Goal: Task Accomplishment & Management: Complete application form

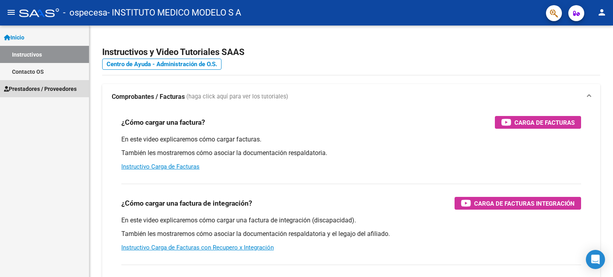
click at [45, 91] on span "Prestadores / Proveedores" at bounding box center [40, 89] width 73 height 9
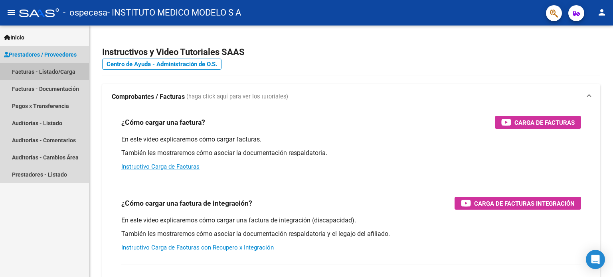
click at [32, 72] on link "Facturas - Listado/Carga" at bounding box center [44, 71] width 89 height 17
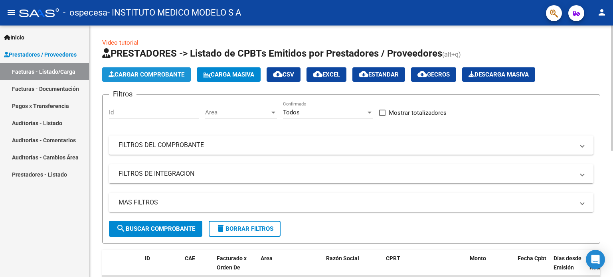
click at [142, 75] on span "Cargar Comprobante" at bounding box center [147, 74] width 76 height 7
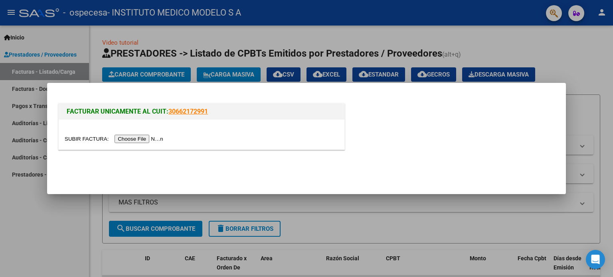
click at [155, 137] on input "file" at bounding box center [115, 139] width 101 height 8
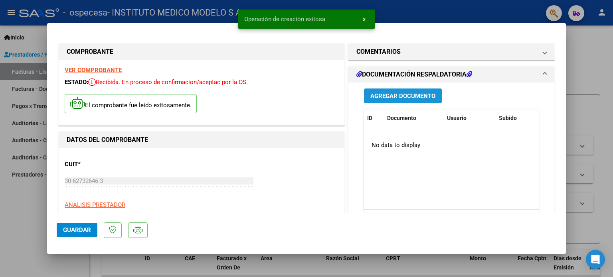
click at [403, 93] on span "Agregar Documento" at bounding box center [402, 96] width 65 height 7
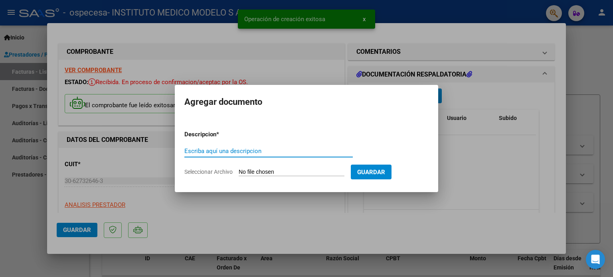
click at [241, 151] on input "Escriba aquí una descripcion" at bounding box center [268, 151] width 168 height 7
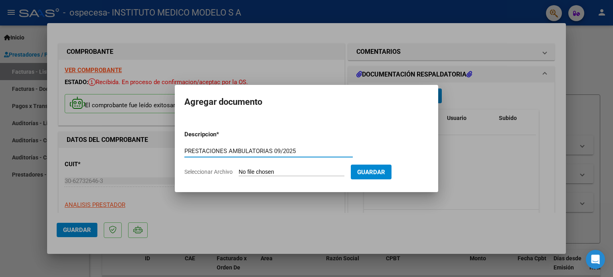
type input "PRESTACIONES AMBULATORIAS 09/2025"
click at [215, 170] on span "Seleccionar Archivo" at bounding box center [208, 172] width 48 height 6
click at [239, 170] on input "Seleccionar Archivo" at bounding box center [292, 173] width 106 height 8
type input "C:\fakepath\N° 57155 AMBULATORIO.pdf"
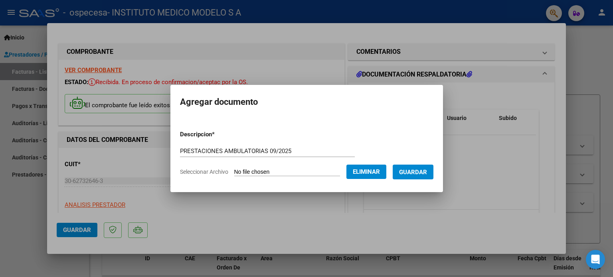
click at [426, 171] on span "Guardar" at bounding box center [413, 172] width 28 height 7
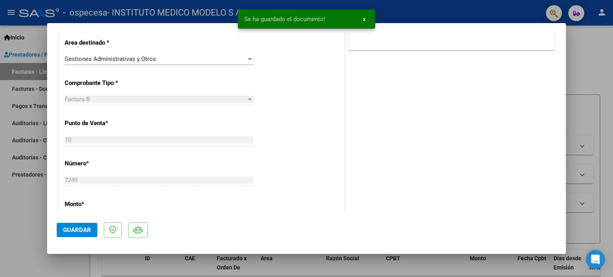
scroll to position [199, 0]
click at [73, 230] on span "Guardar" at bounding box center [77, 230] width 28 height 7
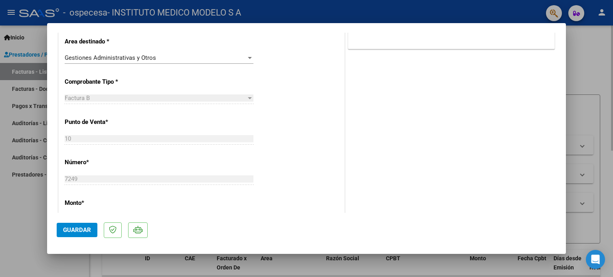
click at [600, 75] on div at bounding box center [306, 138] width 613 height 277
type input "$ 0,00"
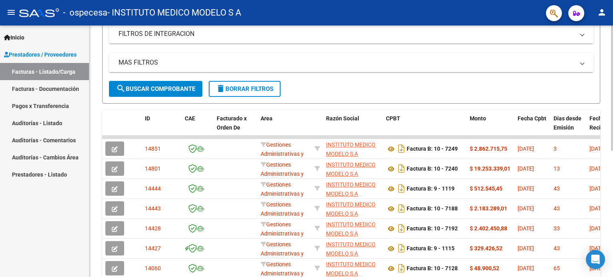
scroll to position [160, 0]
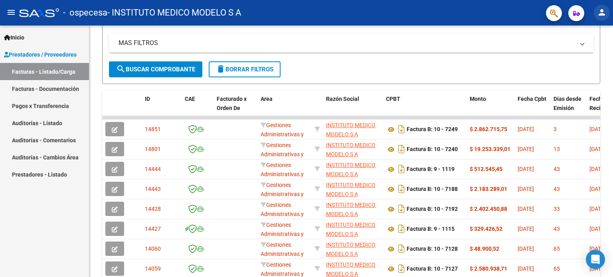
click at [601, 17] on button "person" at bounding box center [602, 13] width 16 height 16
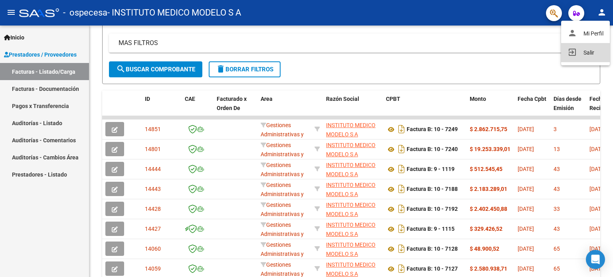
click at [583, 52] on button "exit_to_app Salir" at bounding box center [585, 52] width 49 height 19
